Goal: Task Accomplishment & Management: Manage account settings

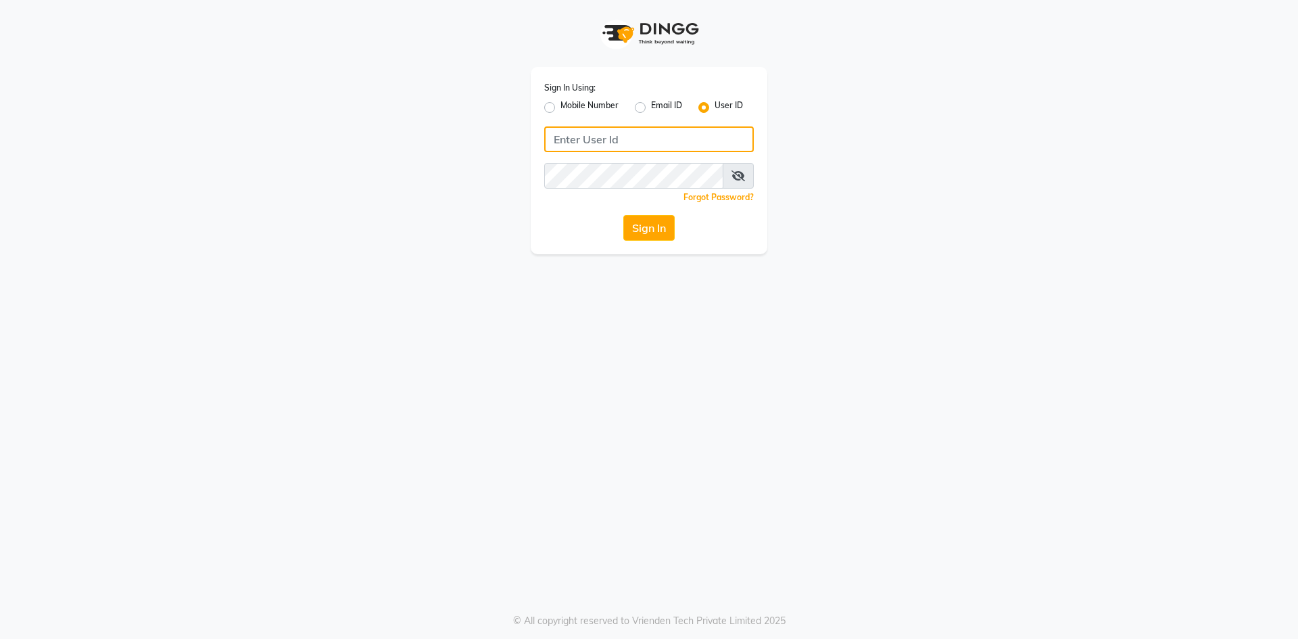
click at [601, 130] on input "Username" at bounding box center [648, 139] width 209 height 26
type input "Revivalstudio"
drag, startPoint x: 651, startPoint y: 216, endPoint x: 648, endPoint y: 225, distance: 9.4
click at [650, 218] on button "Sign In" at bounding box center [648, 228] width 51 height 26
